Goal: Check status: Check status

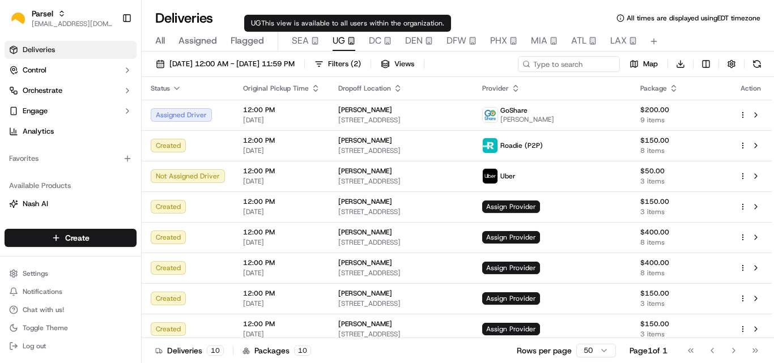
click at [335, 42] on span "UG" at bounding box center [339, 41] width 12 height 14
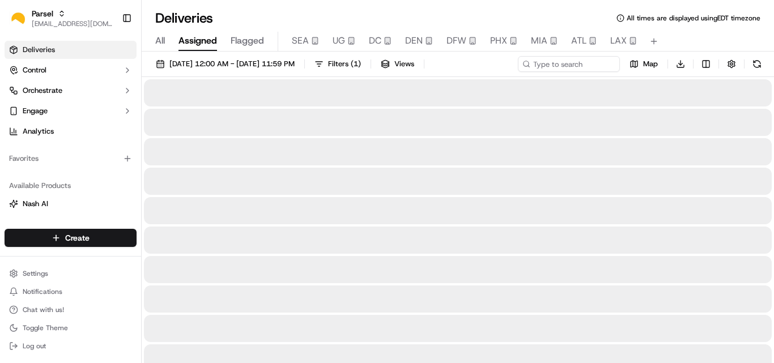
click at [204, 43] on span "Assigned" at bounding box center [198, 41] width 39 height 14
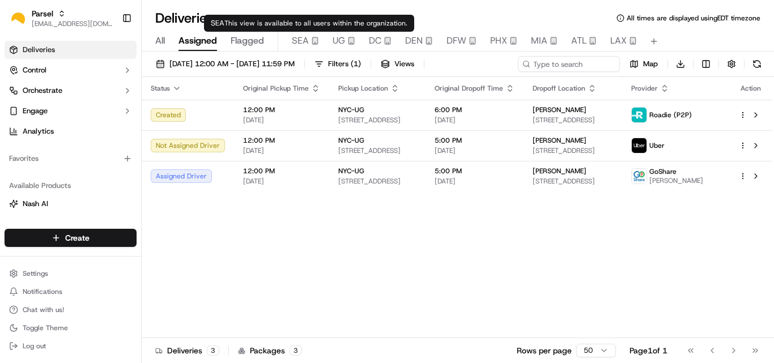
click at [344, 41] on span "UG" at bounding box center [339, 41] width 12 height 14
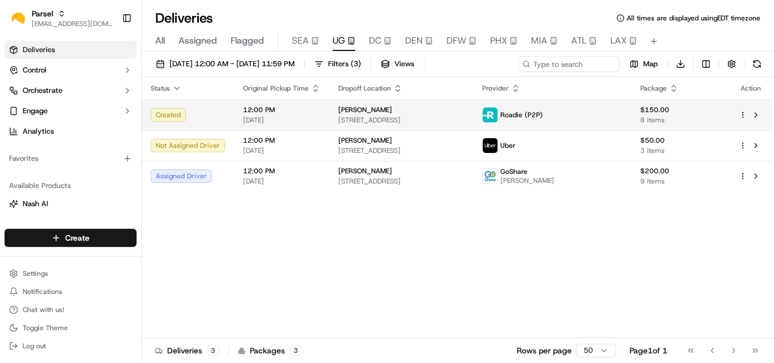
click at [401, 107] on div "[PERSON_NAME]" at bounding box center [401, 109] width 126 height 9
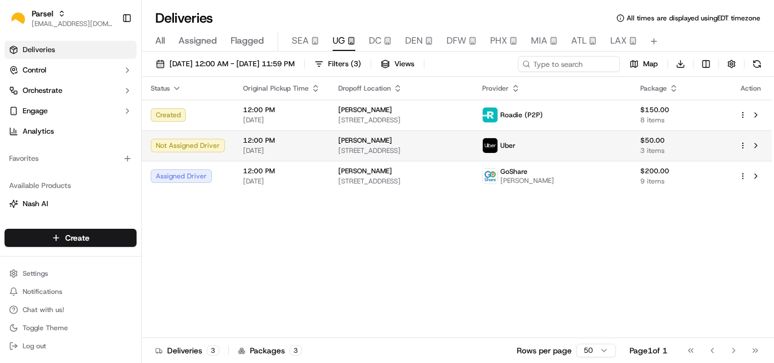
click at [375, 146] on span "[STREET_ADDRESS]" at bounding box center [401, 150] width 126 height 9
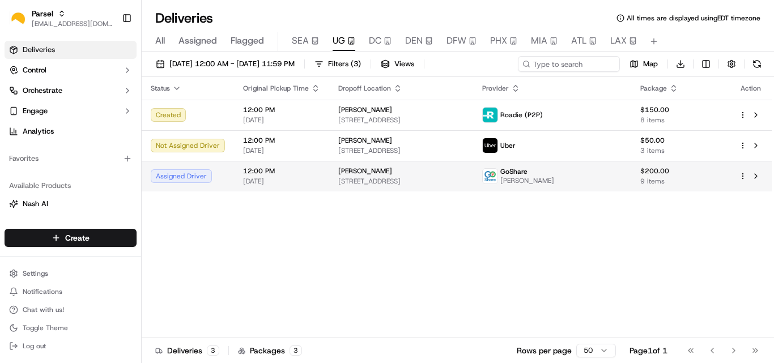
click at [301, 179] on span "[DATE]" at bounding box center [281, 181] width 77 height 9
